Goal: Task Accomplishment & Management: Manage account settings

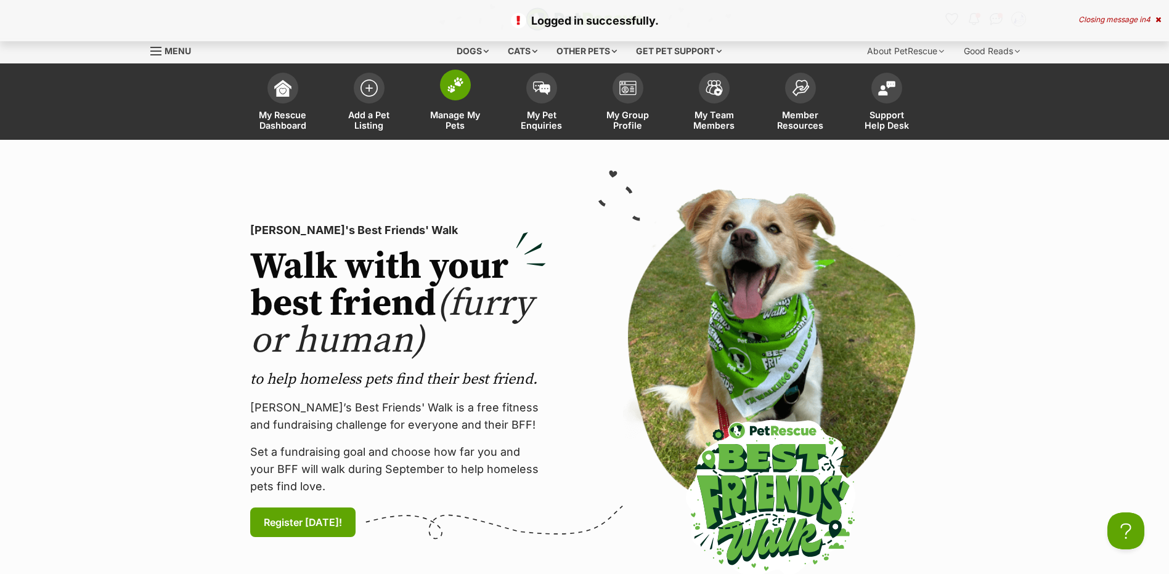
click at [455, 113] on span "Manage My Pets" at bounding box center [455, 120] width 55 height 21
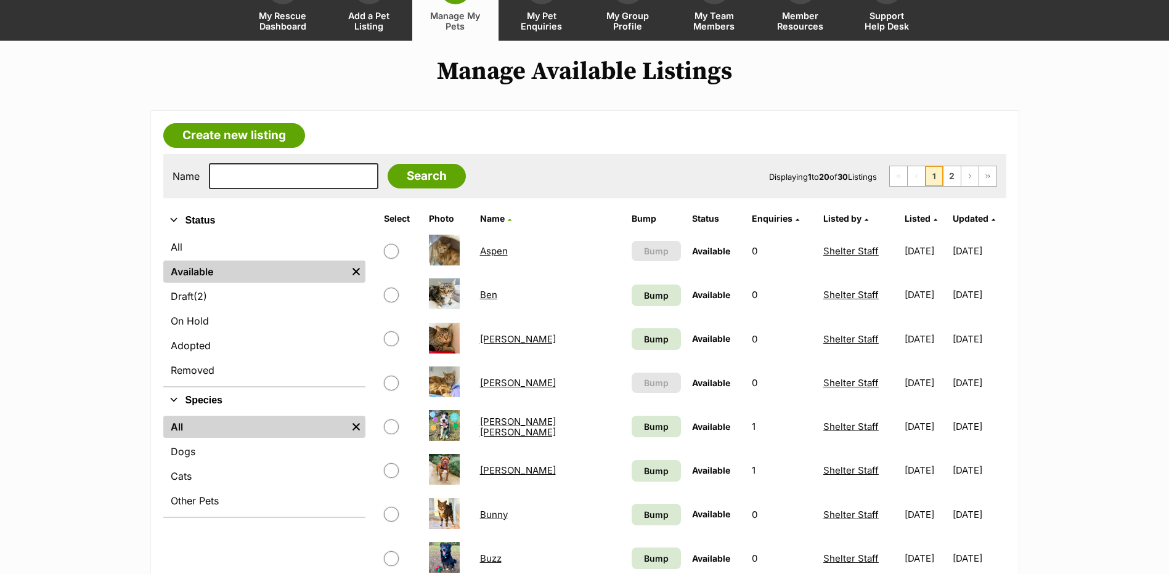
scroll to position [83, 0]
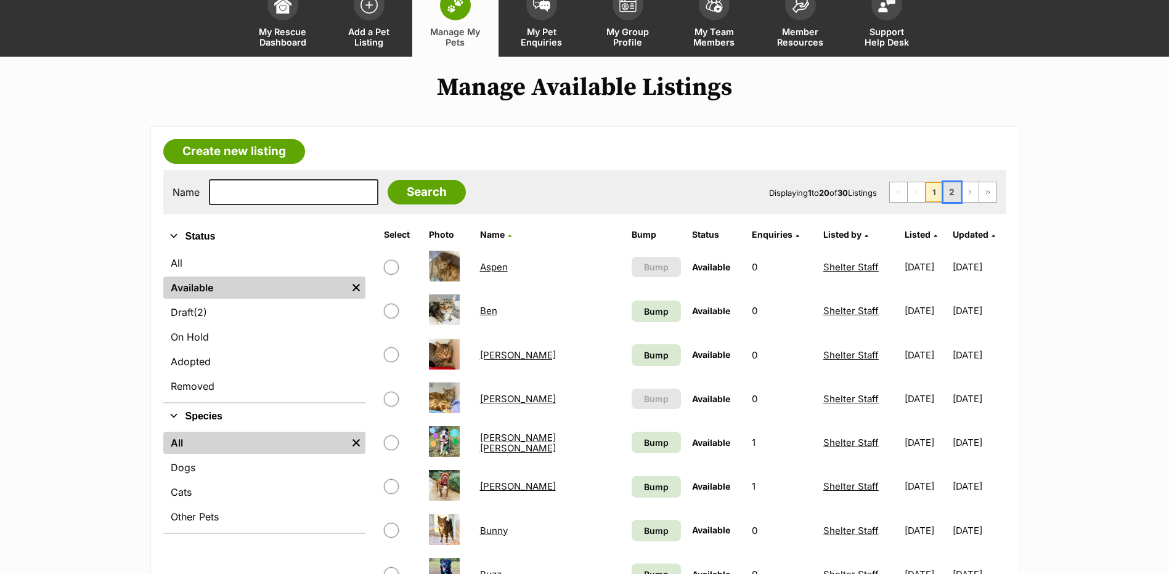
click at [951, 202] on link "2" at bounding box center [951, 192] width 17 height 20
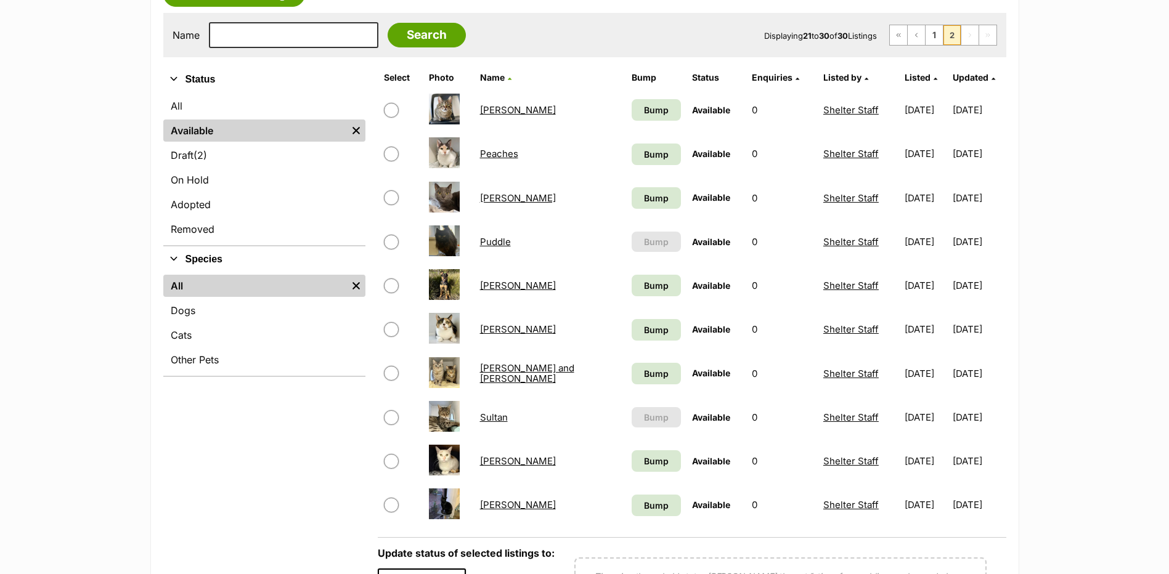
scroll to position [242, 0]
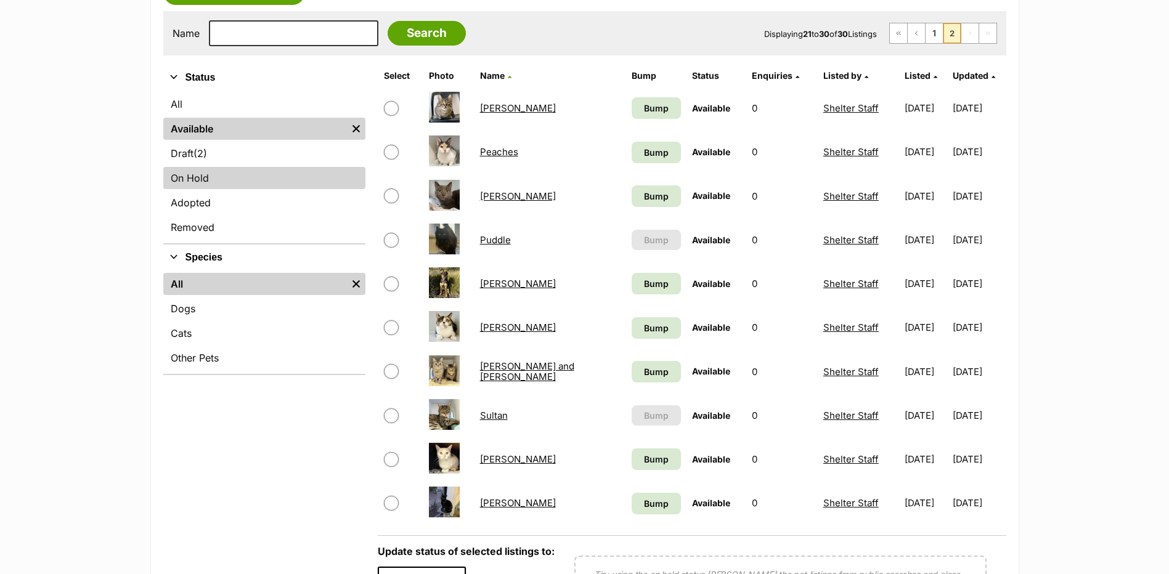
click at [198, 189] on link "On Hold" at bounding box center [264, 178] width 202 height 22
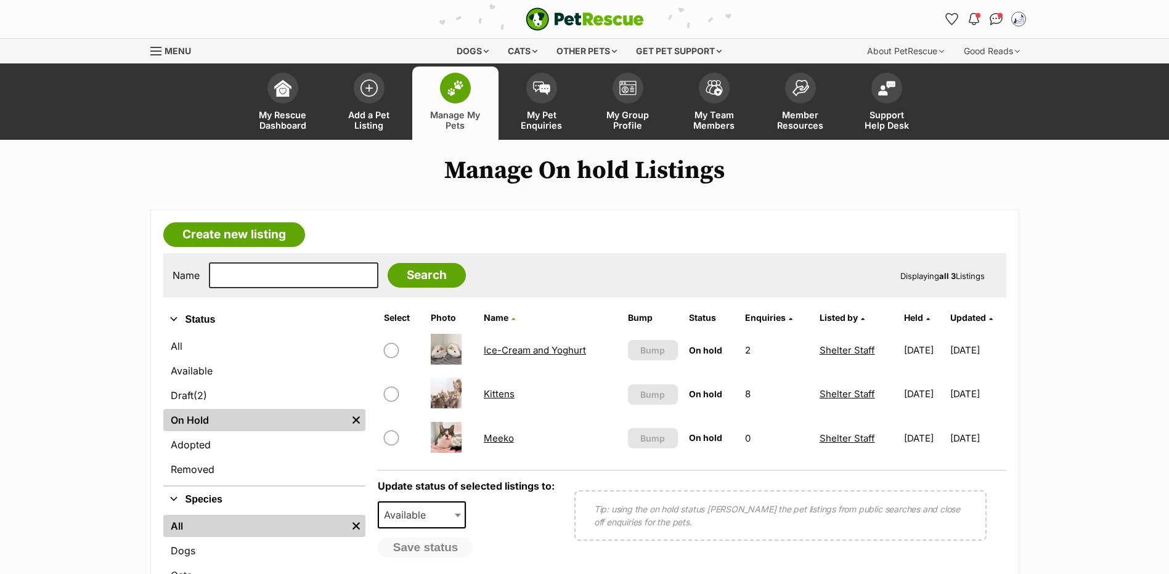
click at [498, 444] on link "Meeko" at bounding box center [499, 439] width 30 height 12
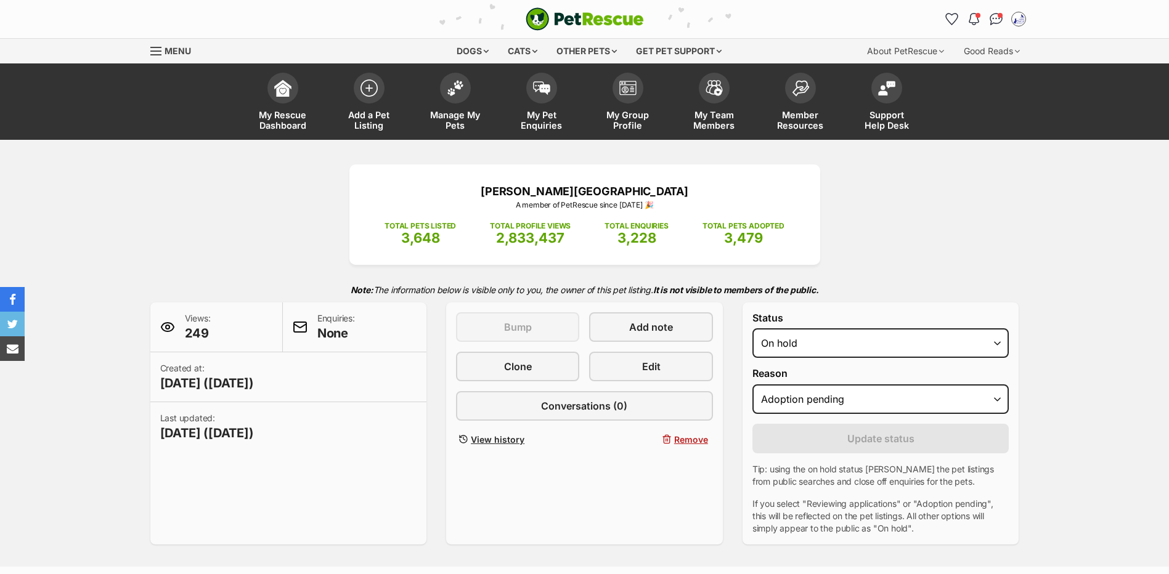
select select "adoption_pending"
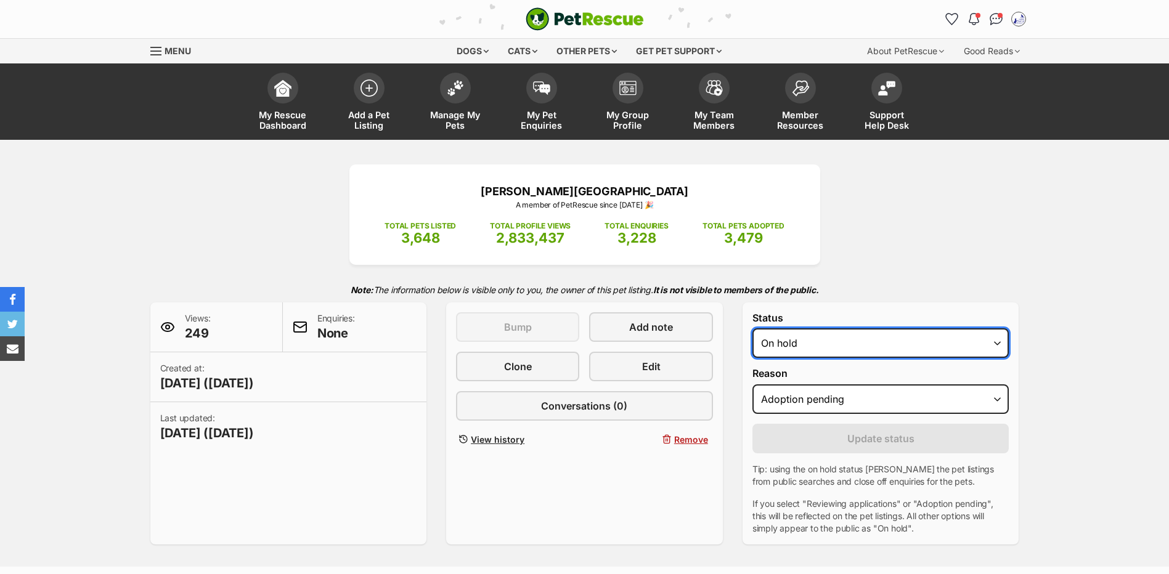
click at [823, 358] on select "Draft Available On hold Adopted" at bounding box center [880, 343] width 257 height 30
select select "rehomed"
click at [752, 346] on select "Draft Available On hold Adopted" at bounding box center [880, 343] width 257 height 30
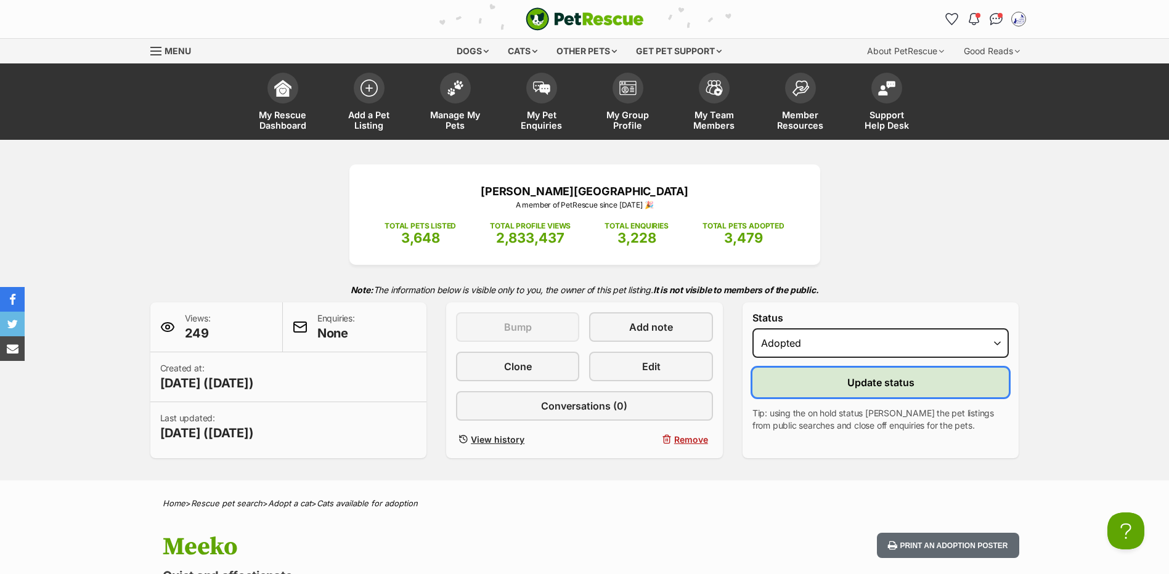
click at [936, 397] on button "Update status" at bounding box center [880, 383] width 257 height 30
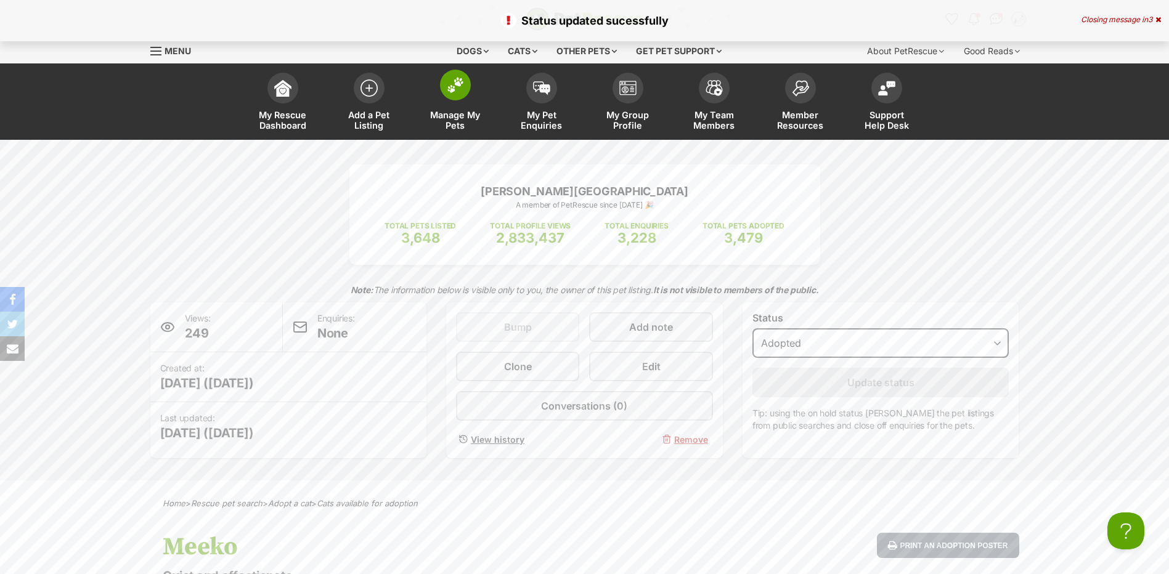
click at [450, 108] on link "Manage My Pets" at bounding box center [455, 103] width 86 height 73
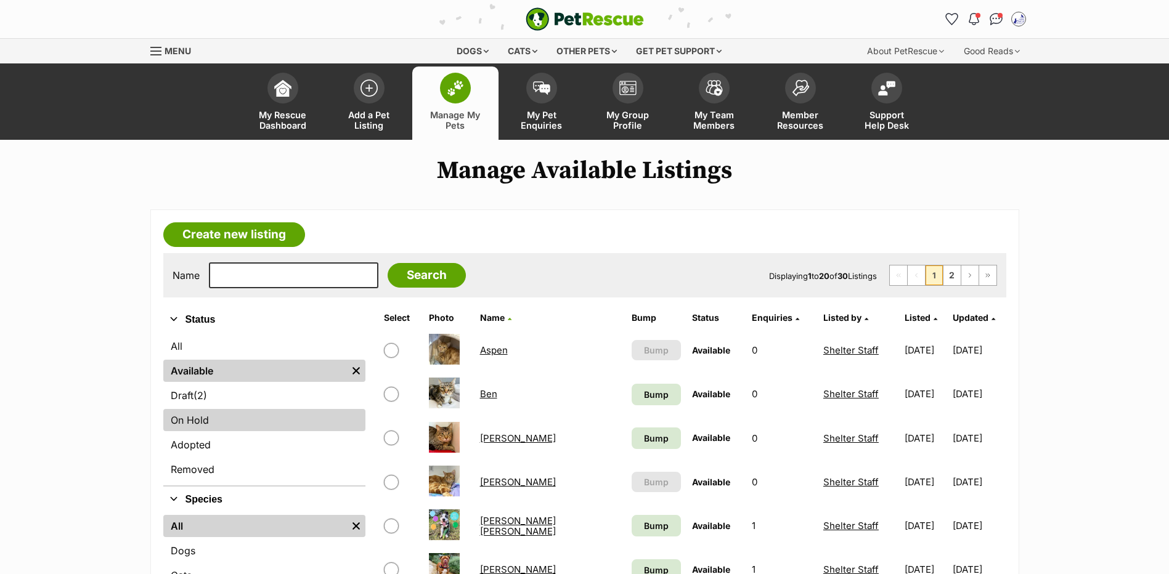
click at [243, 431] on link "On Hold" at bounding box center [264, 420] width 202 height 22
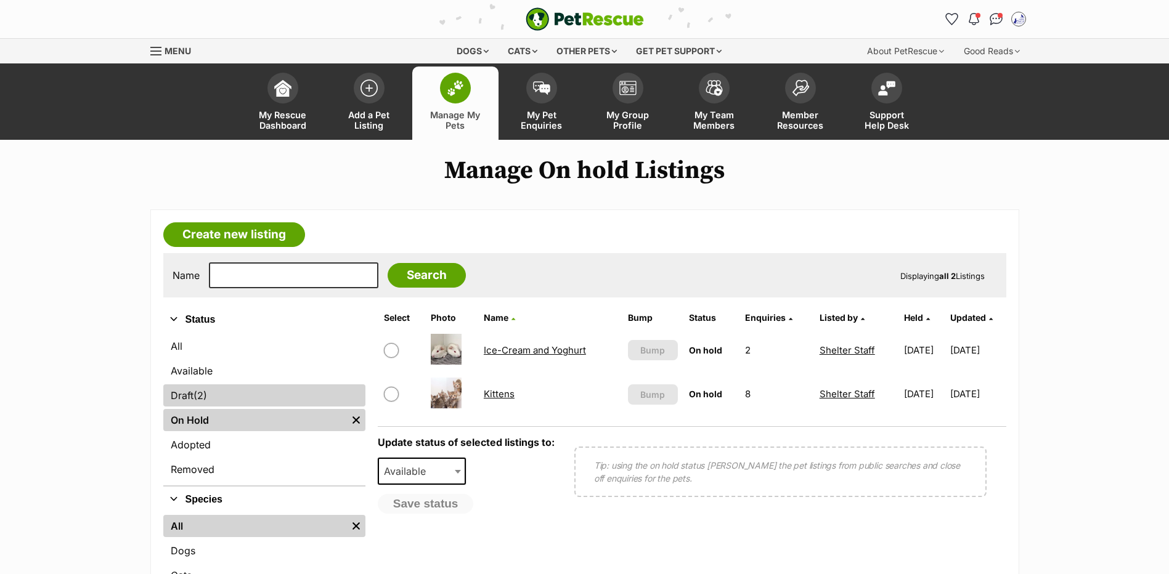
click at [239, 407] on link "Draft (2) Items" at bounding box center [264, 396] width 202 height 22
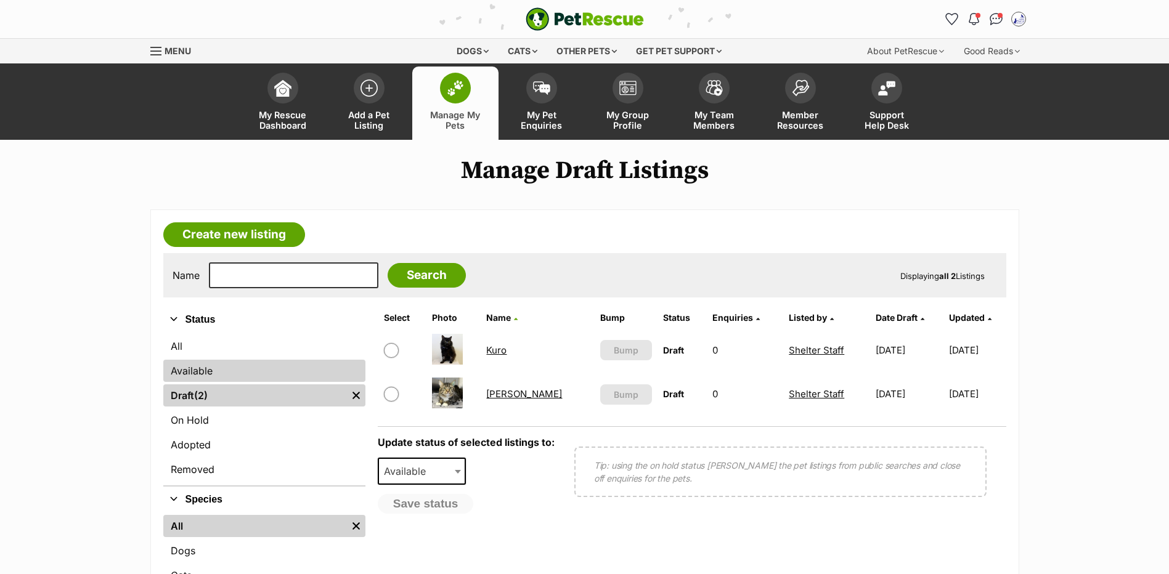
click at [250, 382] on link "Available" at bounding box center [264, 371] width 202 height 22
